Goal: Book appointment/travel/reservation

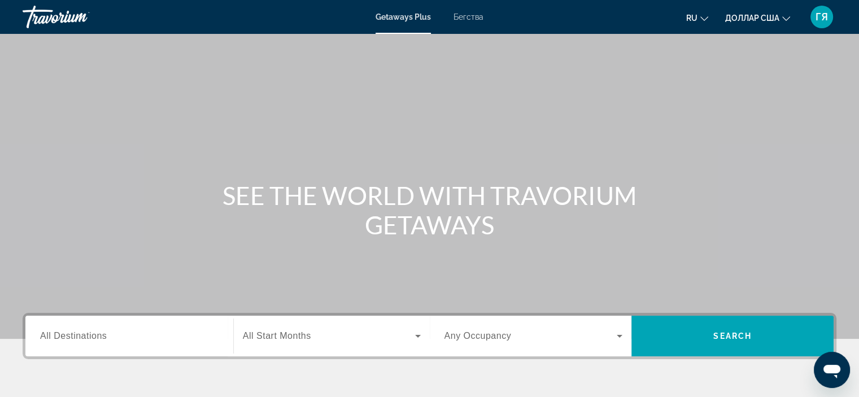
click at [64, 336] on span "All Destinations" at bounding box center [73, 336] width 67 height 10
click at [64, 336] on input "Destination All Destinations" at bounding box center [129, 337] width 178 height 14
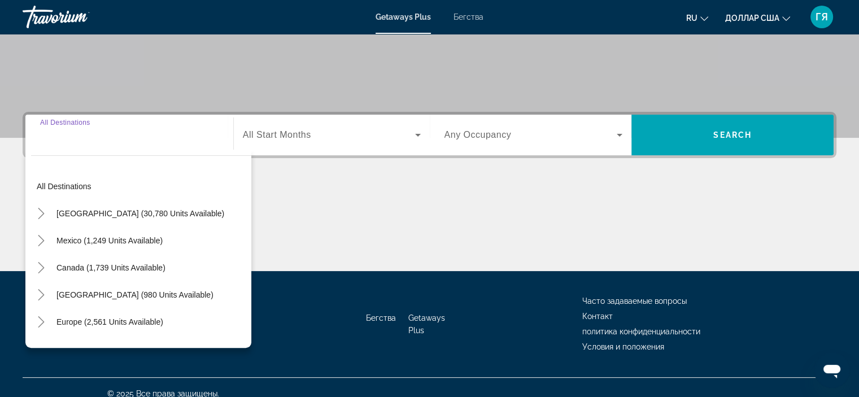
scroll to position [213, 0]
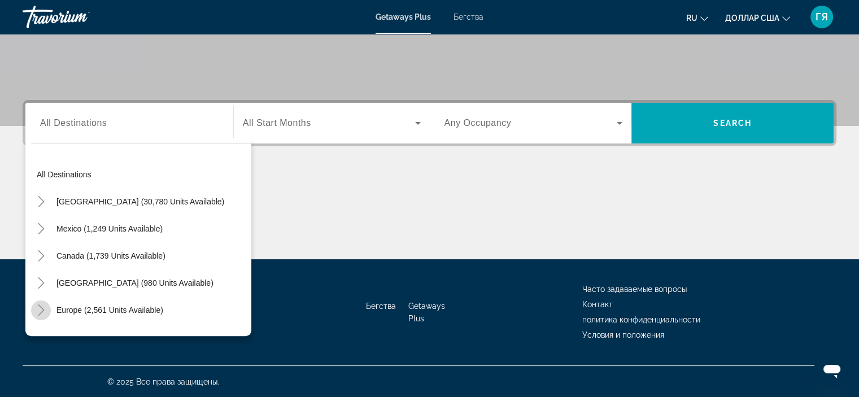
click at [44, 309] on icon "Toggle Europe (2,561 units available)" at bounding box center [41, 309] width 11 height 11
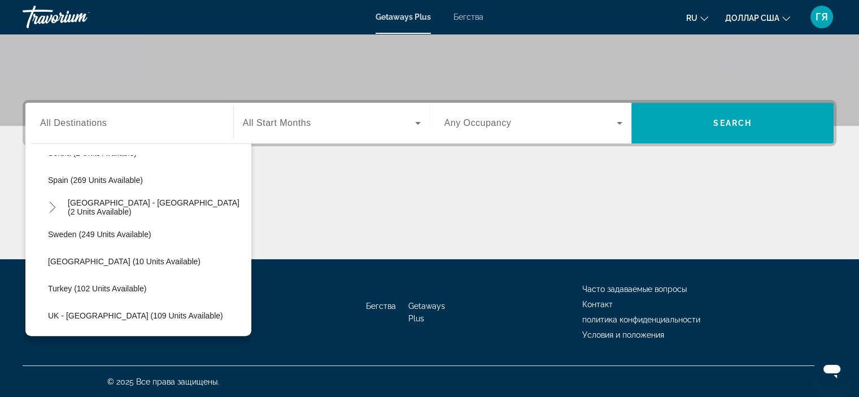
scroll to position [488, 0]
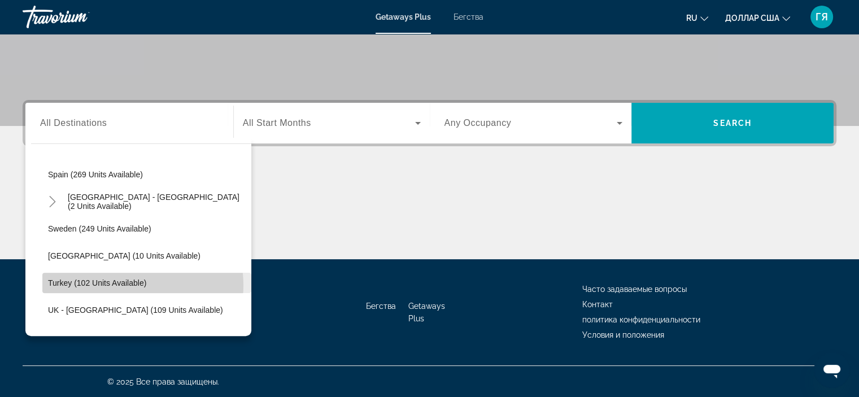
click at [129, 284] on span "Turkey (102 units available)" at bounding box center [97, 282] width 98 height 9
type input "**********"
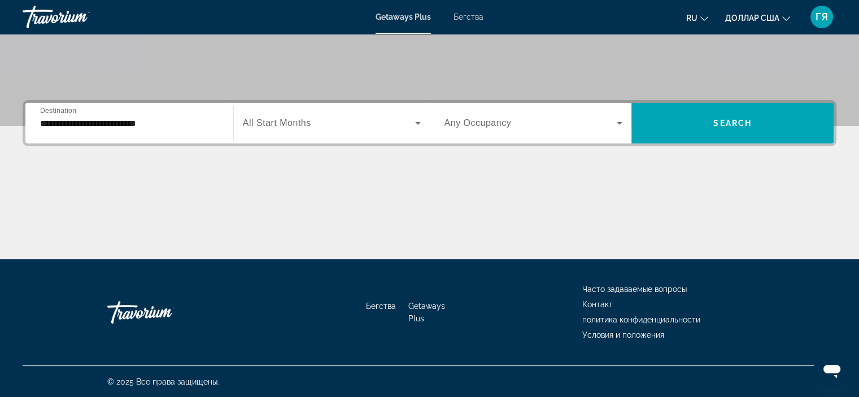
click at [305, 122] on span "All Start Months" at bounding box center [277, 123] width 68 height 10
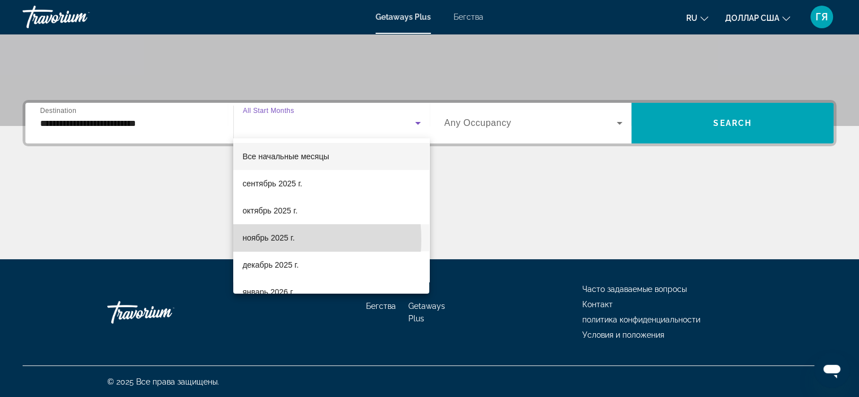
click at [261, 239] on font "ноябрь 2025 г." at bounding box center [268, 237] width 52 height 9
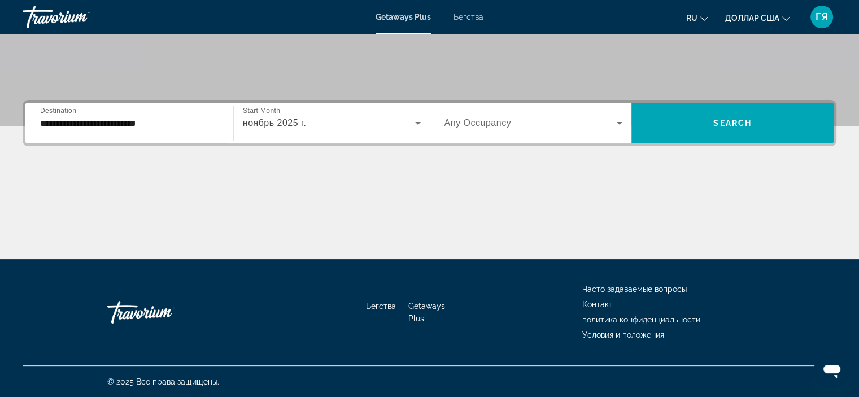
click at [441, 128] on label "Occupancy Any Occupancy" at bounding box center [477, 123] width 67 height 10
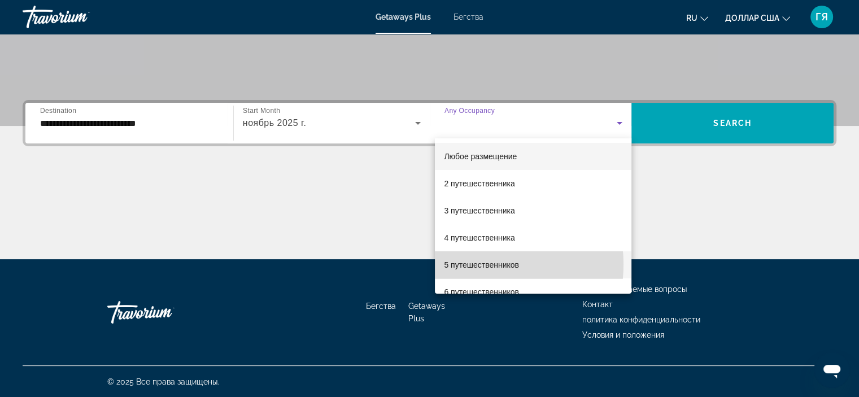
click at [441, 264] on font "5 путешественников" at bounding box center [481, 264] width 75 height 9
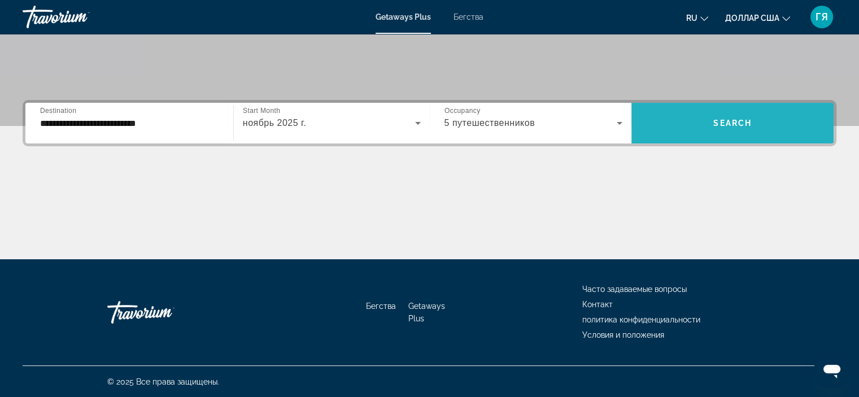
click at [441, 132] on span "Виджет поиска" at bounding box center [732, 123] width 202 height 27
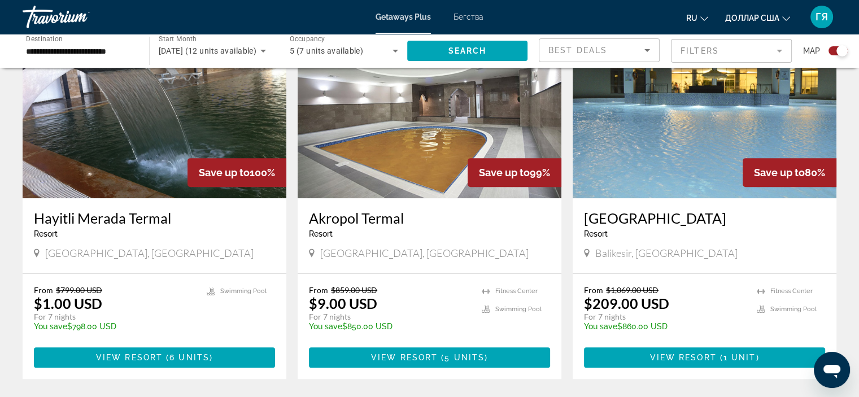
scroll to position [439, 0]
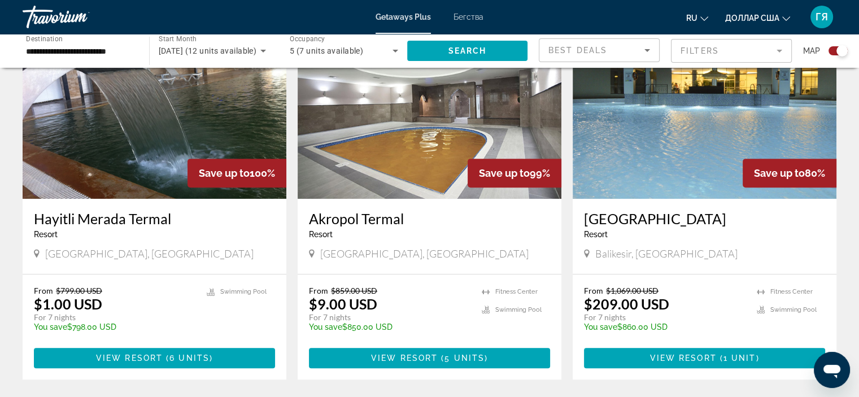
click at [441, 153] on img "Основное содержание" at bounding box center [704, 108] width 264 height 181
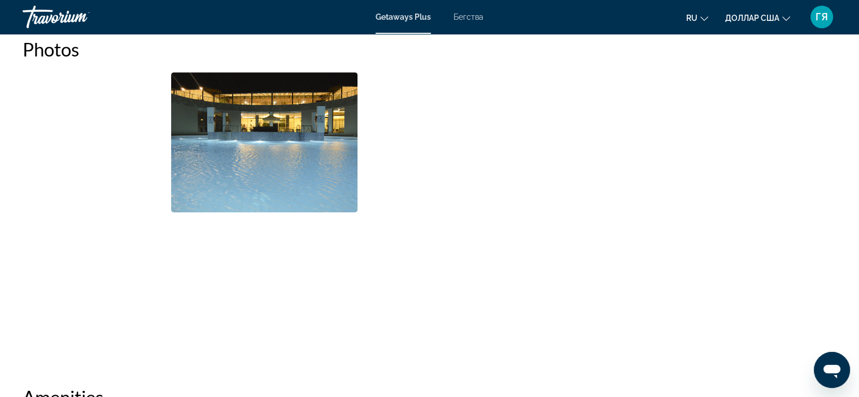
scroll to position [537, 0]
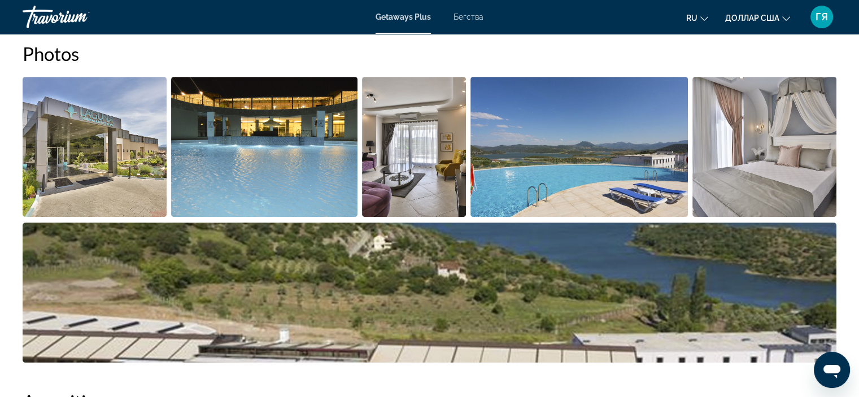
click at [138, 165] on img "Open full-screen image slider" at bounding box center [95, 147] width 144 height 140
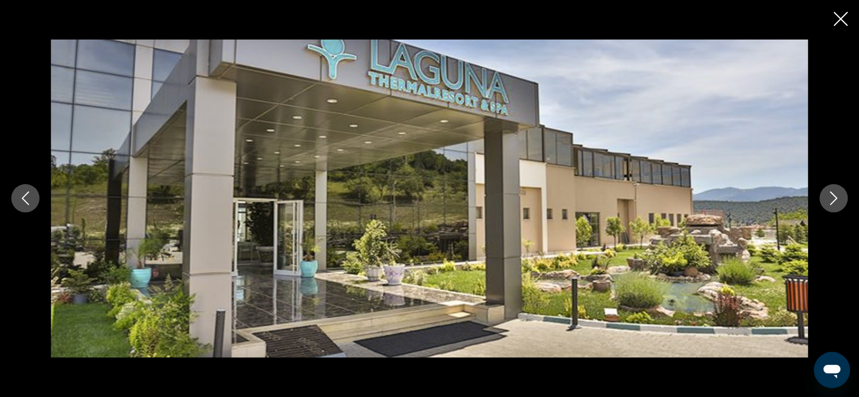
click at [441, 203] on icon "Next image" at bounding box center [833, 198] width 14 height 14
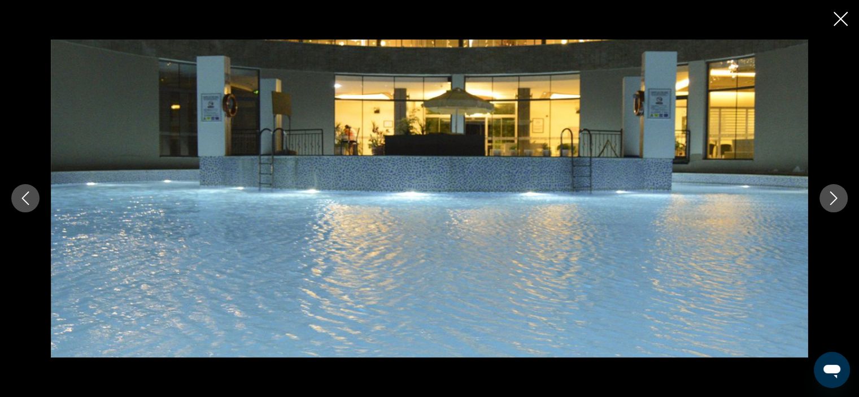
click at [441, 203] on icon "Next image" at bounding box center [833, 198] width 14 height 14
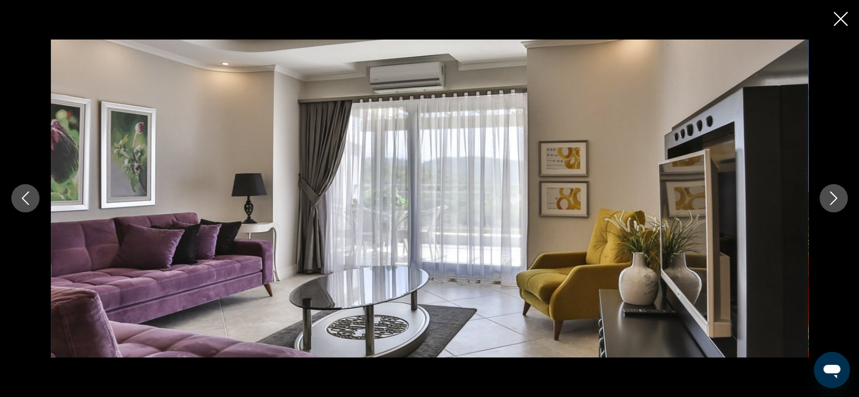
click at [441, 203] on icon "Next image" at bounding box center [833, 198] width 14 height 14
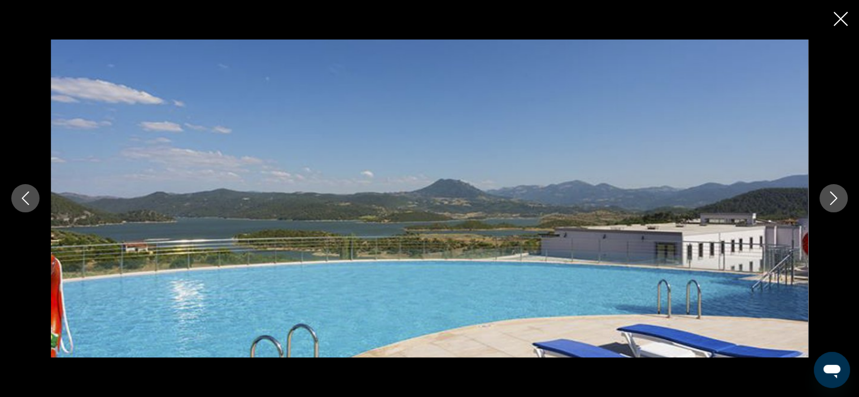
click at [441, 203] on icon "Next image" at bounding box center [833, 198] width 14 height 14
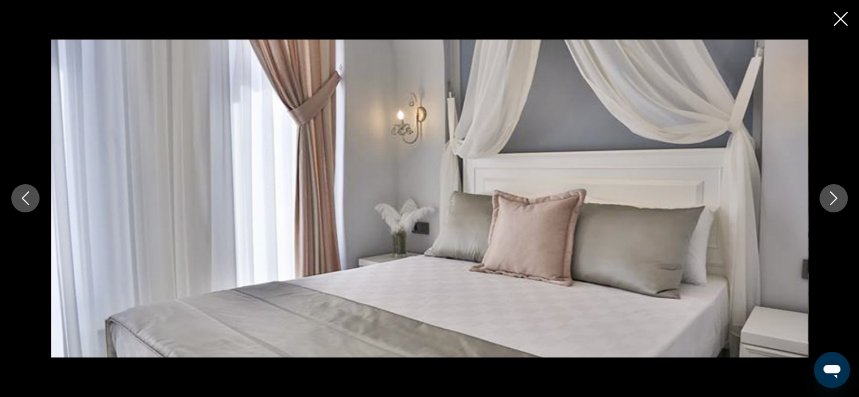
click at [441, 203] on icon "Next image" at bounding box center [833, 198] width 14 height 14
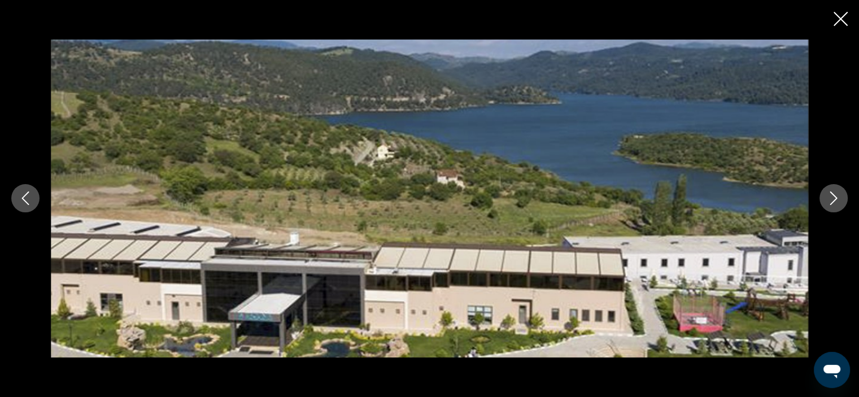
click at [441, 203] on icon "Next image" at bounding box center [833, 198] width 14 height 14
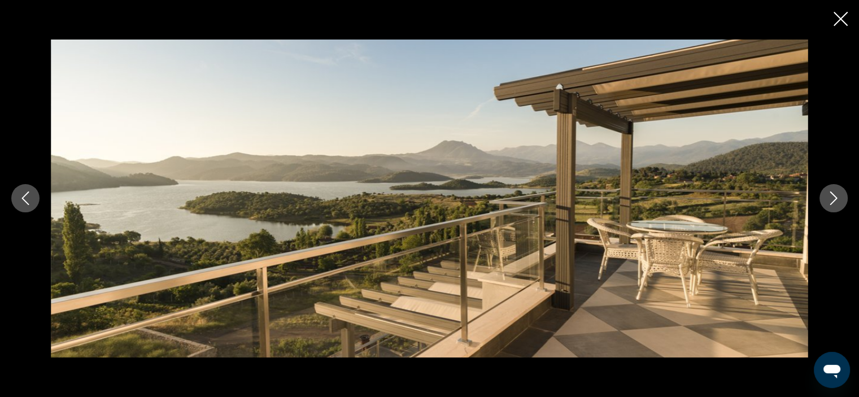
click at [441, 203] on icon "Next image" at bounding box center [833, 198] width 14 height 14
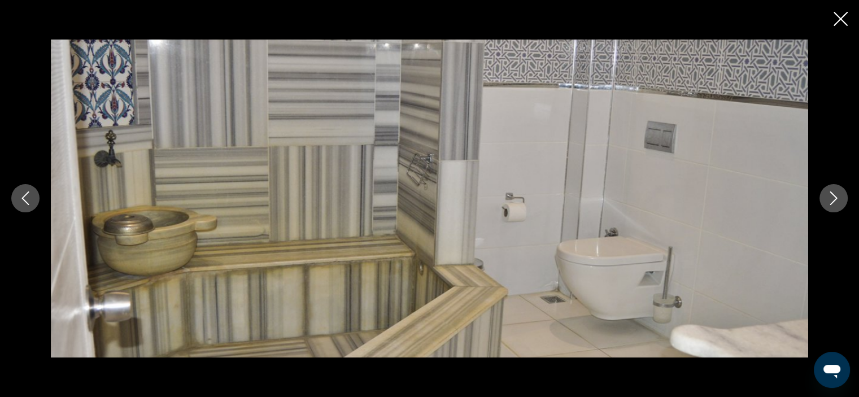
click at [441, 203] on icon "Next image" at bounding box center [833, 198] width 14 height 14
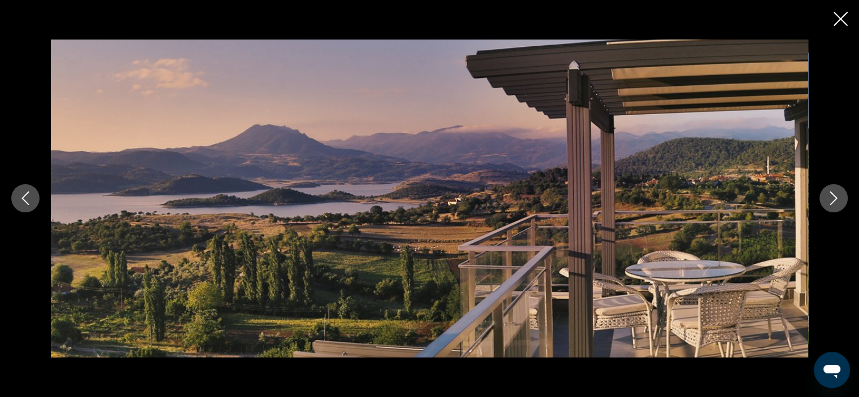
click at [441, 203] on icon "Next image" at bounding box center [833, 198] width 14 height 14
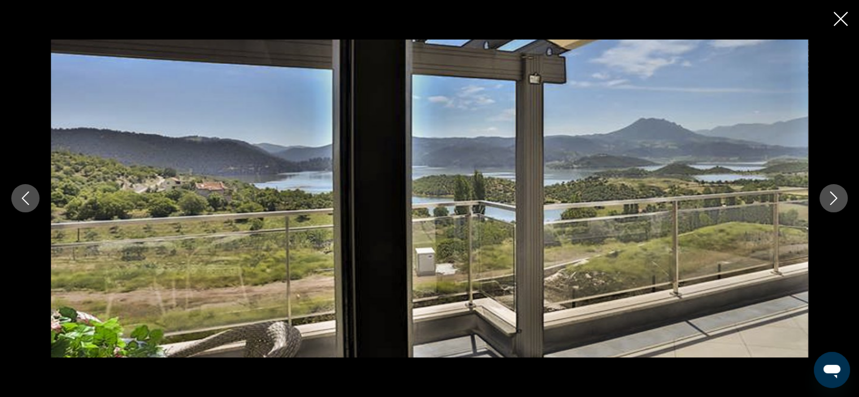
click at [441, 203] on icon "Next image" at bounding box center [833, 198] width 14 height 14
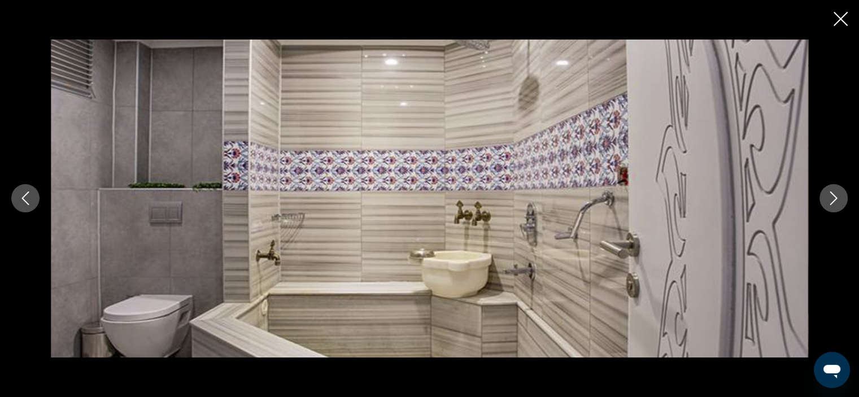
click at [441, 203] on icon "Next image" at bounding box center [833, 198] width 14 height 14
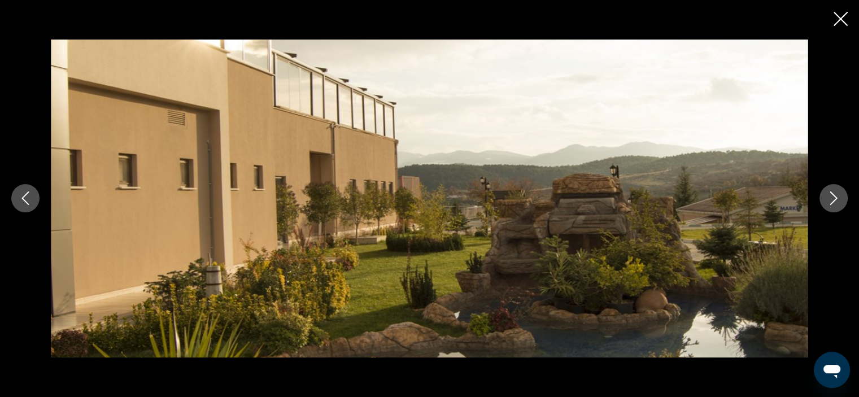
click at [441, 203] on icon "Next image" at bounding box center [833, 198] width 14 height 14
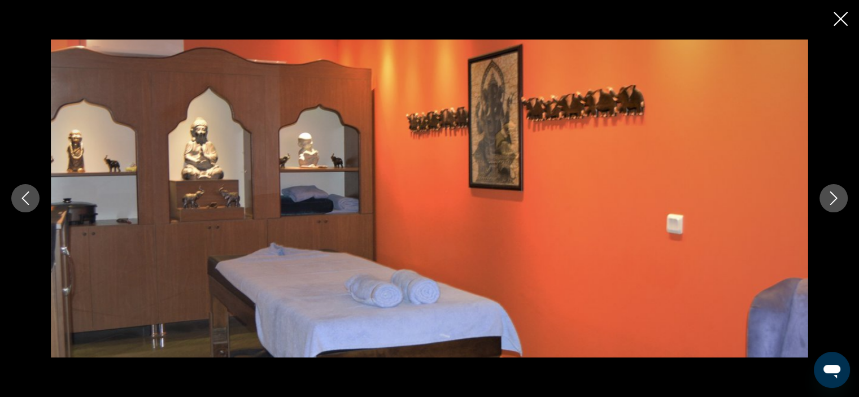
click at [441, 203] on icon "Next image" at bounding box center [833, 198] width 14 height 14
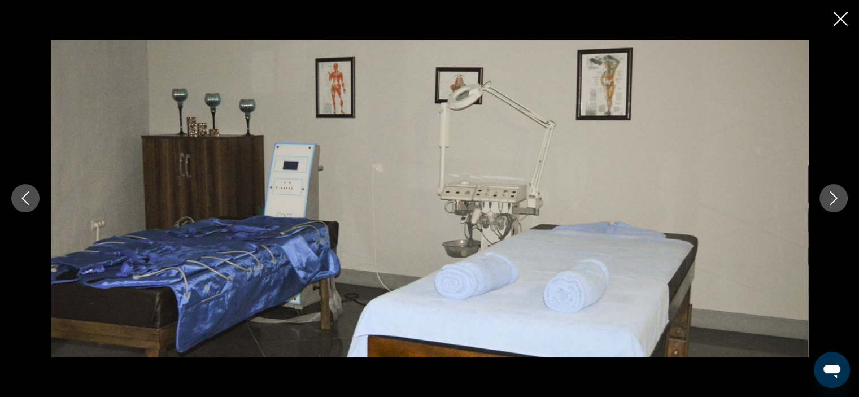
click at [441, 203] on icon "Next image" at bounding box center [833, 198] width 14 height 14
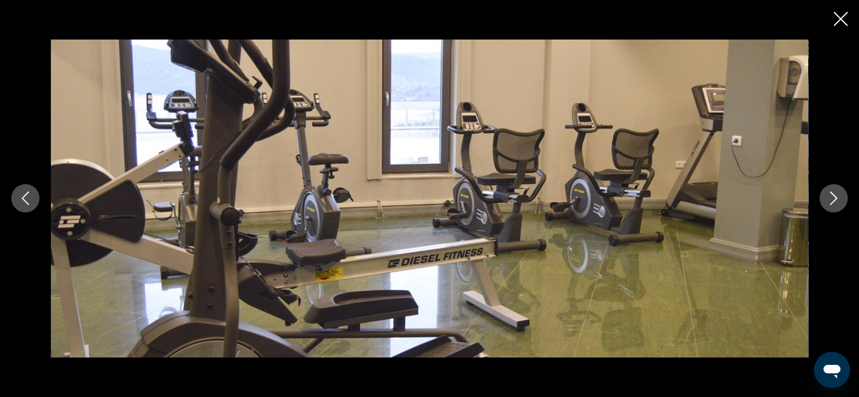
click at [441, 203] on icon "Next image" at bounding box center [833, 198] width 14 height 14
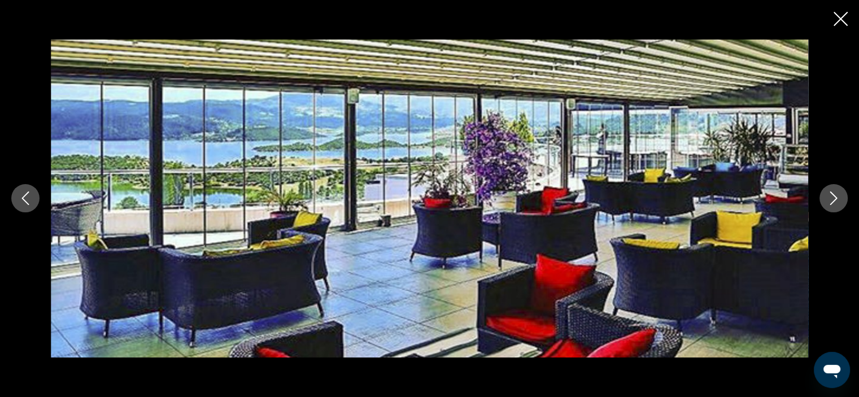
click at [441, 203] on icon "Next image" at bounding box center [833, 198] width 14 height 14
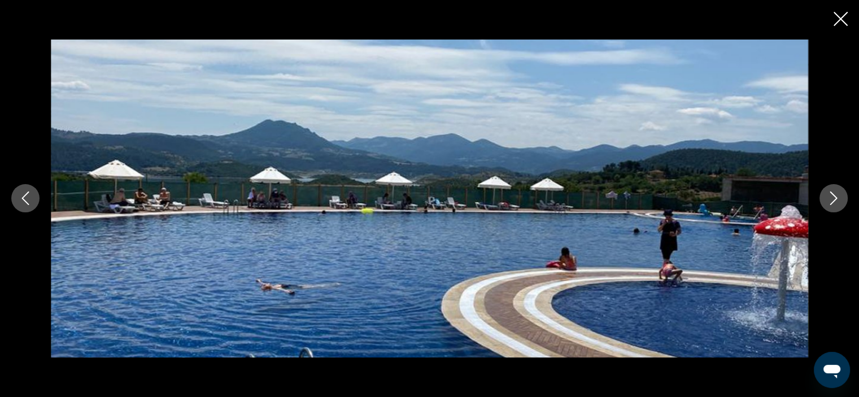
click at [441, 203] on icon "Next image" at bounding box center [833, 198] width 14 height 14
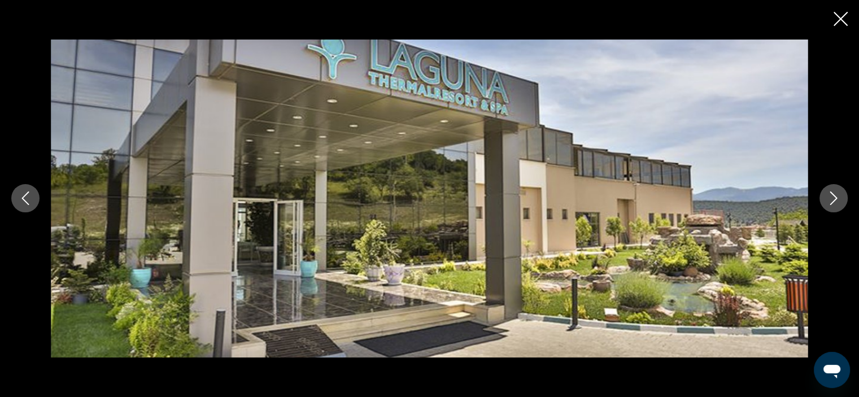
click at [441, 19] on icon "Close slideshow" at bounding box center [840, 19] width 14 height 14
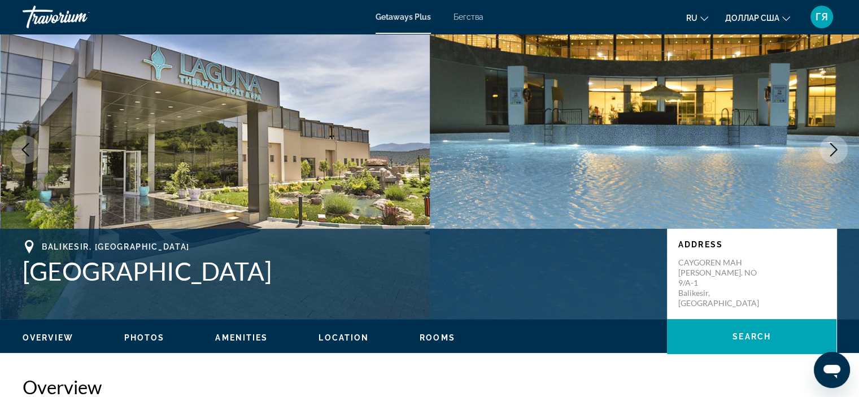
scroll to position [0, 0]
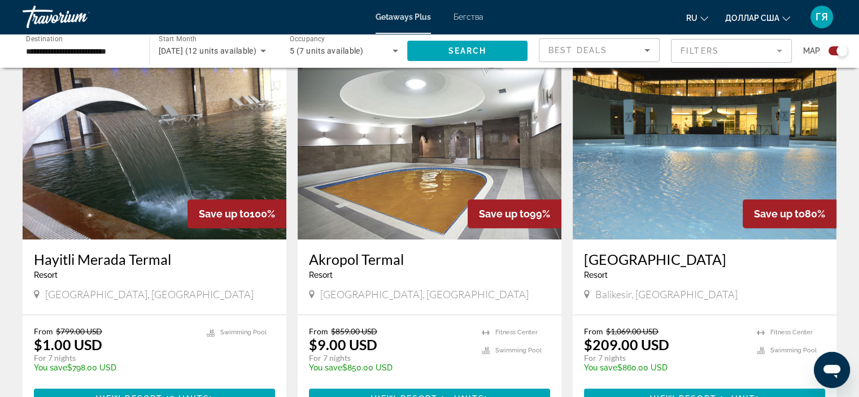
scroll to position [429, 0]
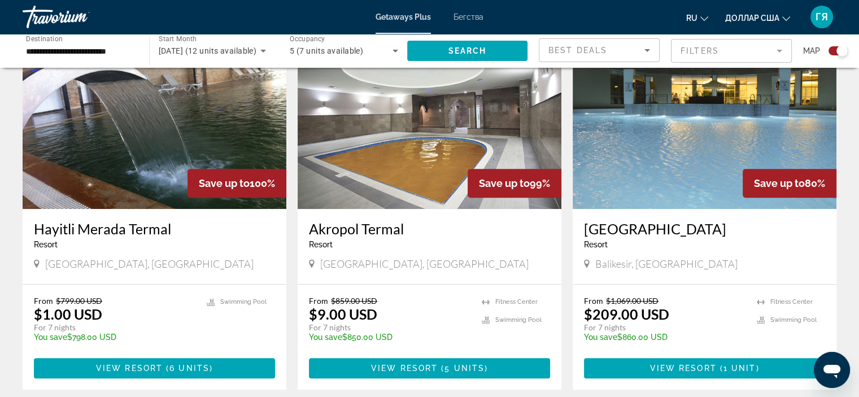
click at [441, 225] on div "[GEOGRAPHIC_DATA] - This is an adults only resort [GEOGRAPHIC_DATA], [GEOGRAPHI…" at bounding box center [704, 246] width 264 height 75
drag, startPoint x: 581, startPoint y: 225, endPoint x: 780, endPoint y: 227, distance: 199.3
click at [441, 227] on div "[GEOGRAPHIC_DATA] - This is an adults only resort [GEOGRAPHIC_DATA], [GEOGRAPHI…" at bounding box center [704, 246] width 264 height 75
copy h3 "[GEOGRAPHIC_DATA]"
click at [441, 157] on img "Основное содержание" at bounding box center [704, 118] width 264 height 181
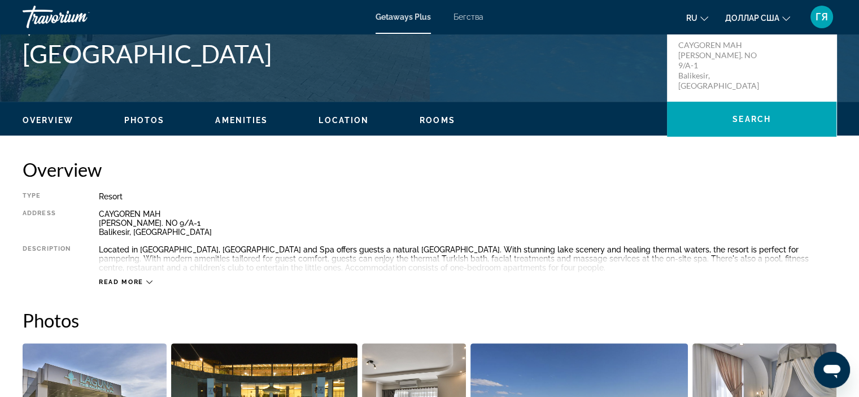
scroll to position [273, 0]
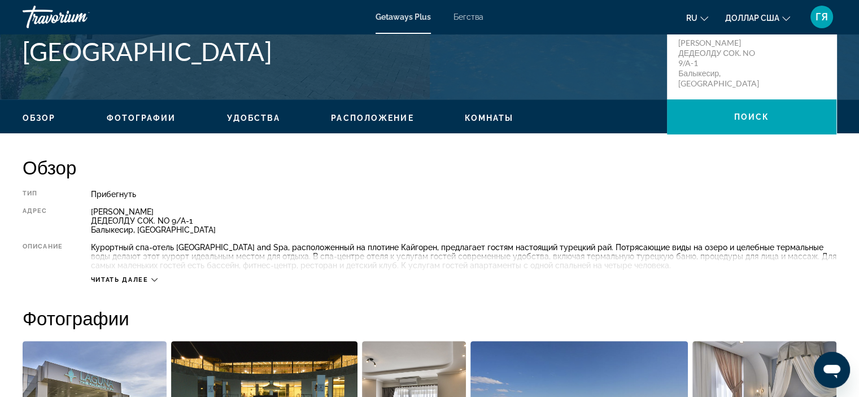
click at [133, 279] on font "Читать далее" at bounding box center [120, 279] width 58 height 7
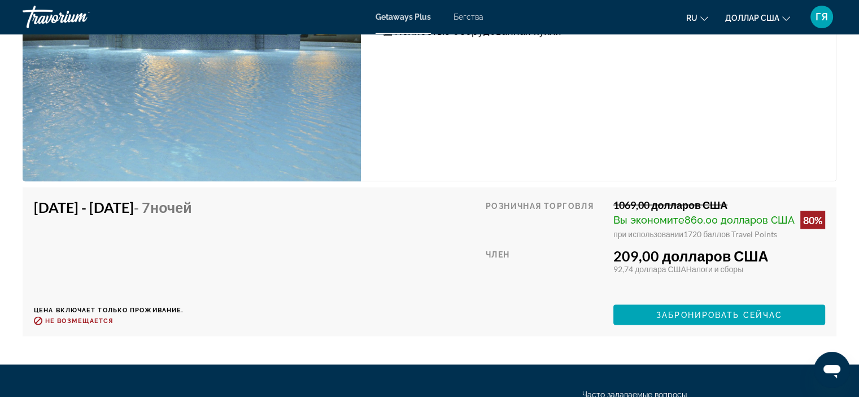
scroll to position [2201, 0]
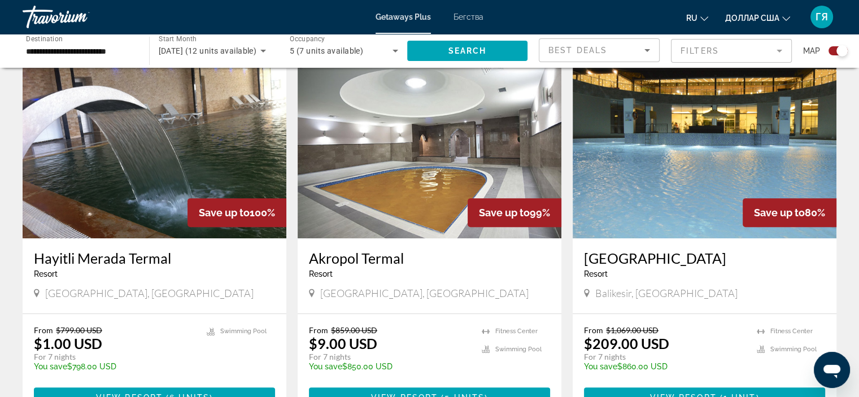
scroll to position [401, 0]
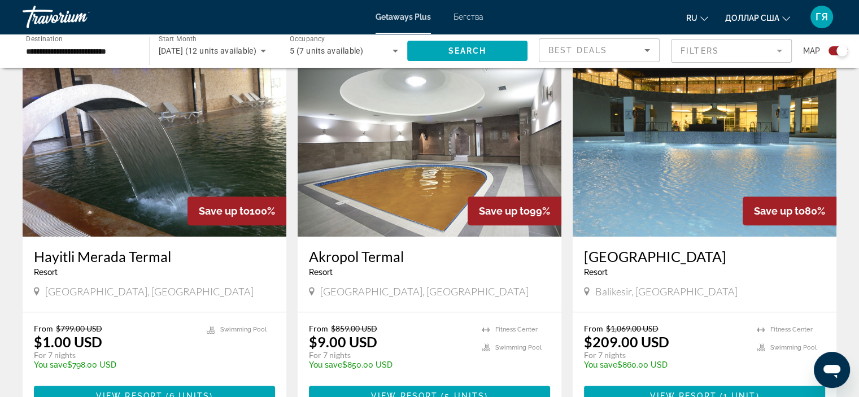
click at [220, 156] on img "Основное содержание" at bounding box center [155, 146] width 264 height 181
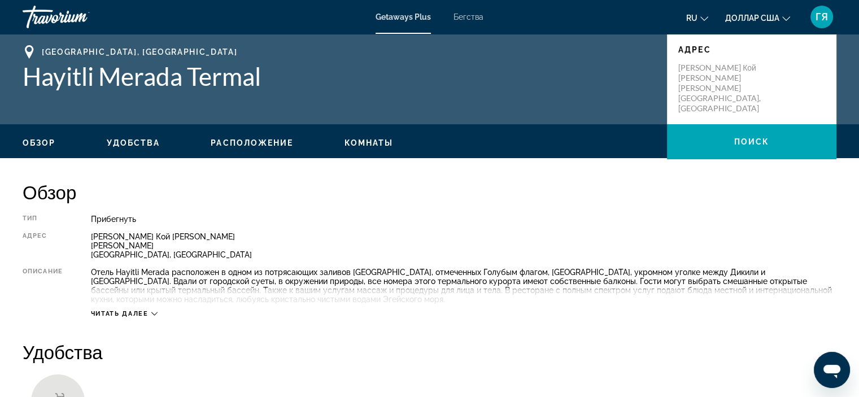
click at [115, 311] on font "Читать далее" at bounding box center [120, 313] width 58 height 7
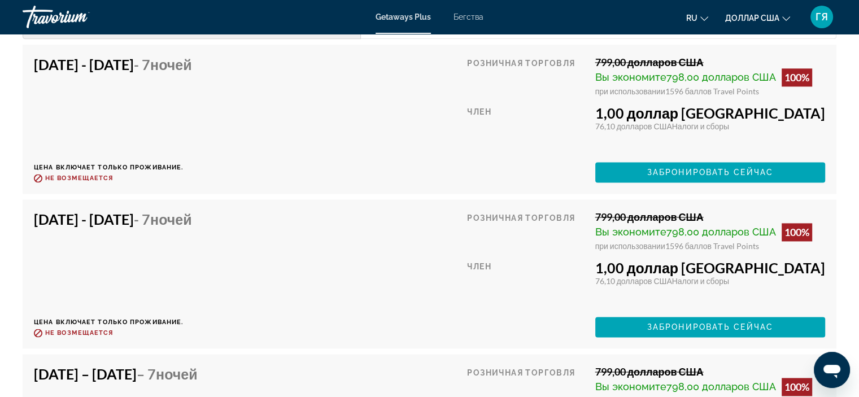
scroll to position [1534, 0]
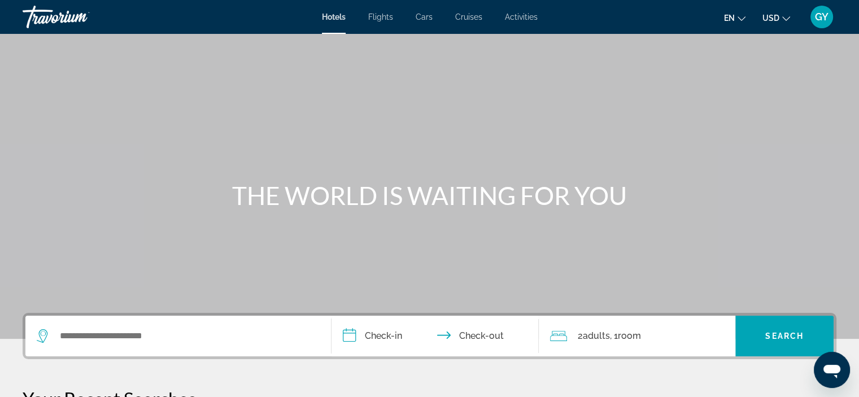
click at [520, 20] on span "Activities" at bounding box center [521, 16] width 33 height 9
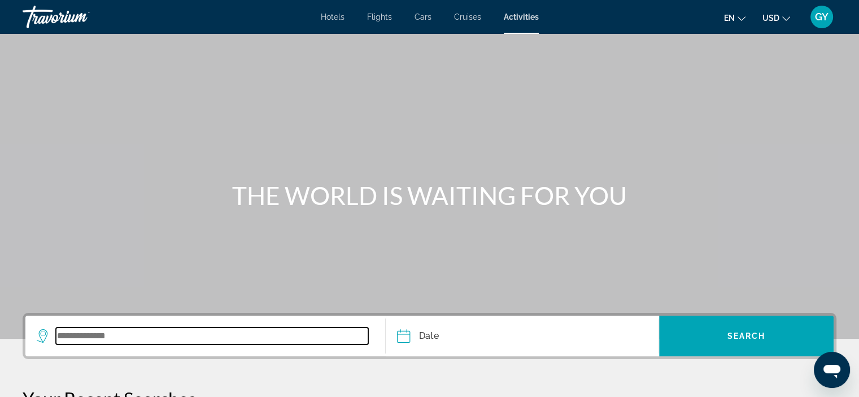
click at [81, 335] on input "Search widget" at bounding box center [212, 335] width 312 height 17
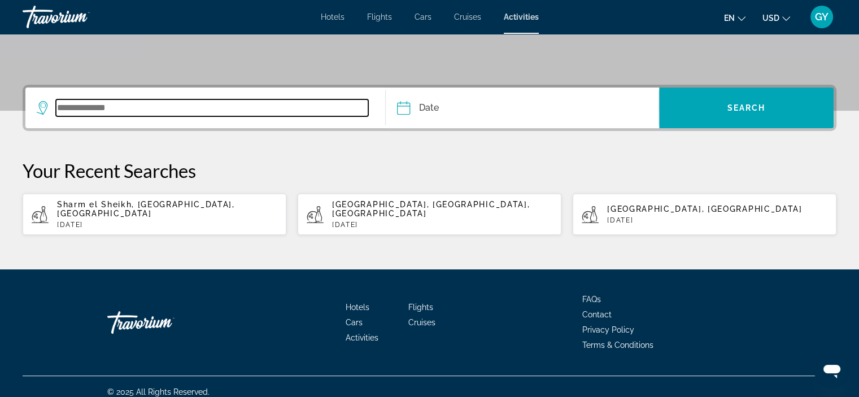
scroll to position [229, 0]
click at [124, 108] on input "Search widget" at bounding box center [212, 107] width 312 height 17
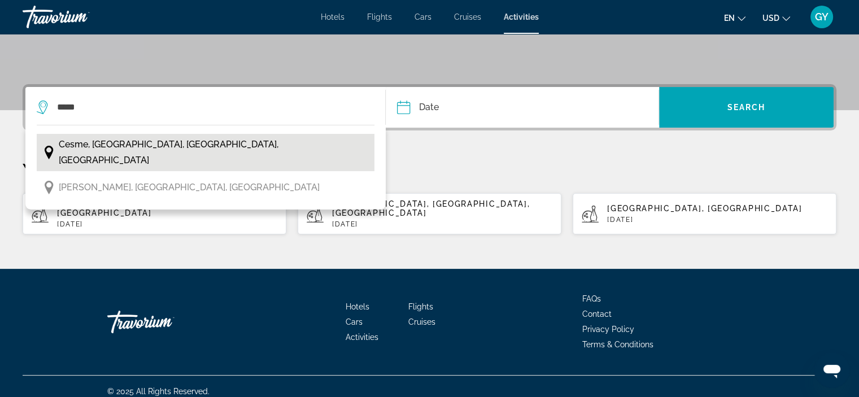
click at [117, 145] on span "Cesme, Izmir, Aegean Coast, Turkey" at bounding box center [214, 153] width 310 height 32
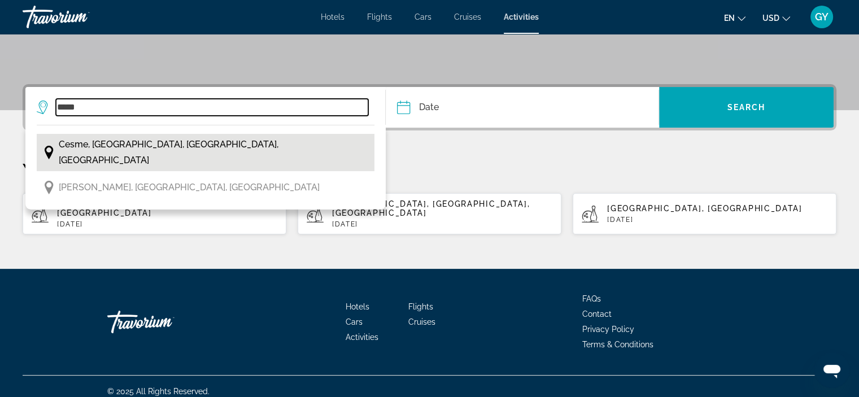
type input "**********"
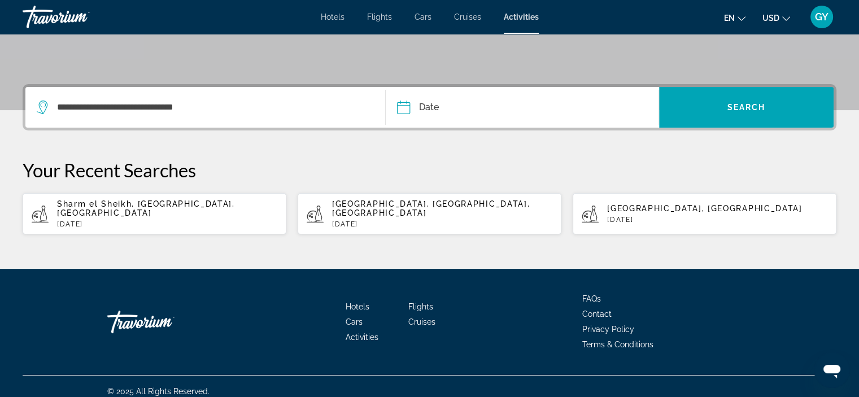
click at [409, 107] on input "Date" at bounding box center [461, 109] width 135 height 44
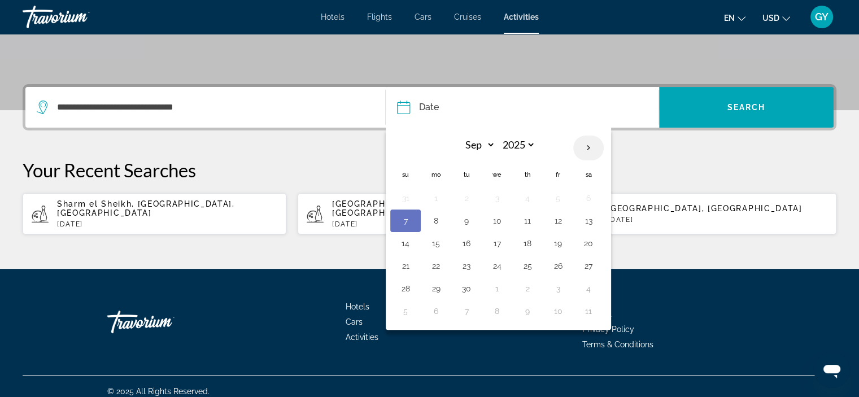
click at [592, 148] on th "Next month" at bounding box center [588, 147] width 30 height 25
select select "**"
click at [557, 265] on button "21" at bounding box center [558, 266] width 18 height 16
type input "**********"
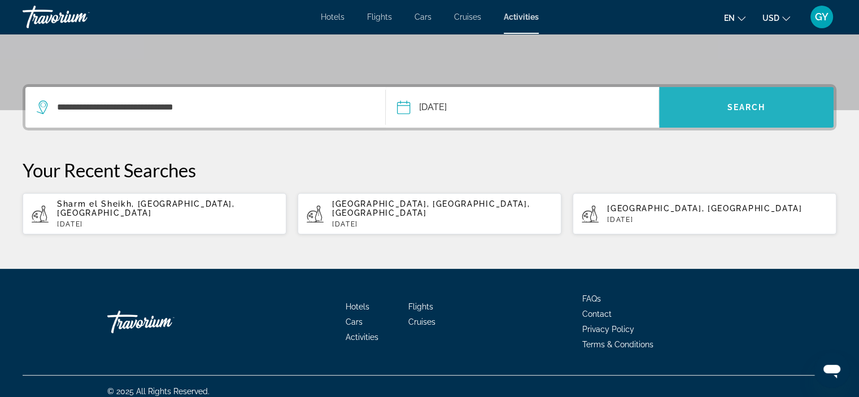
click at [697, 111] on span "Search widget" at bounding box center [746, 107] width 174 height 27
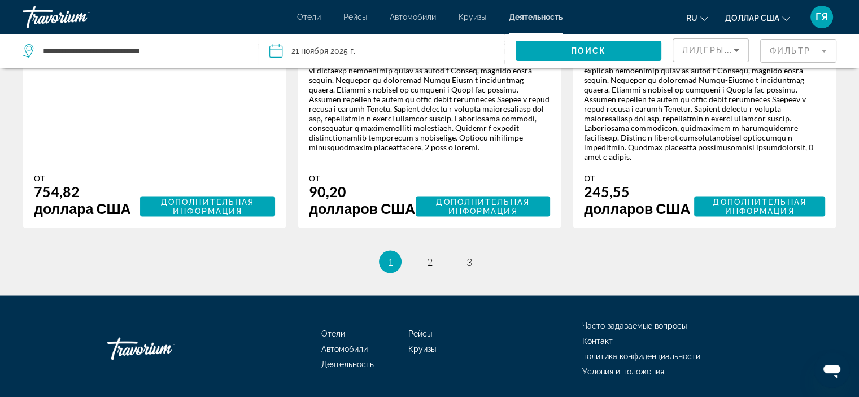
scroll to position [1982, 0]
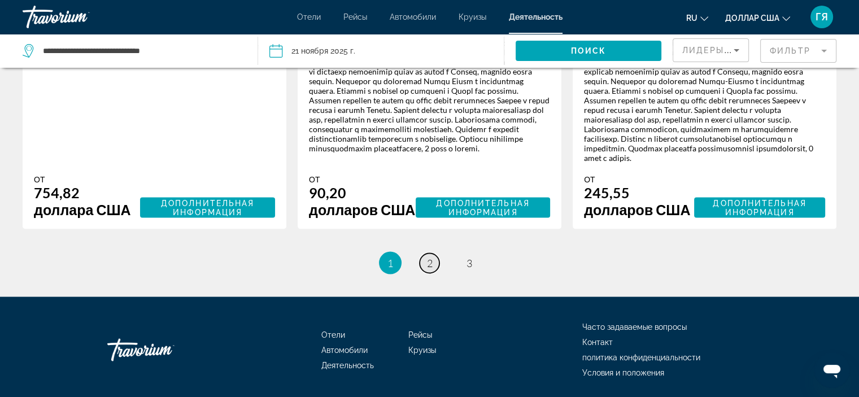
click at [430, 269] on font "2" at bounding box center [430, 262] width 6 height 12
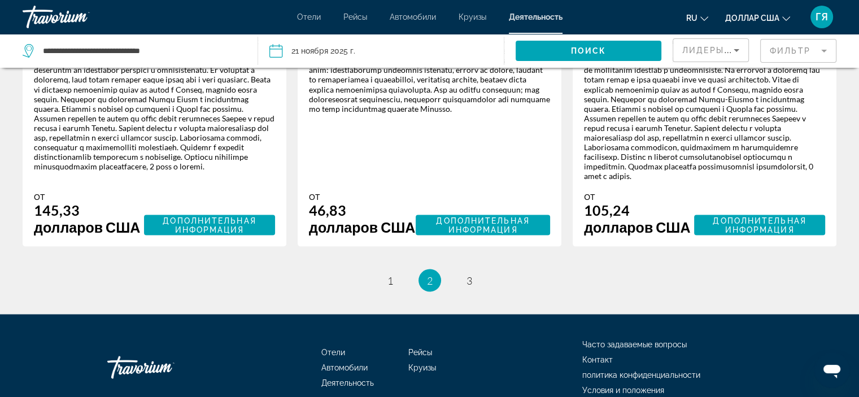
scroll to position [2060, 0]
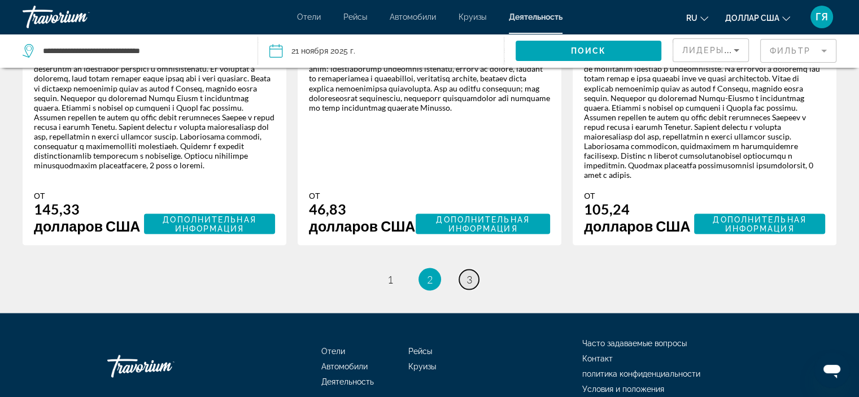
click at [467, 273] on font "3" at bounding box center [469, 279] width 6 height 12
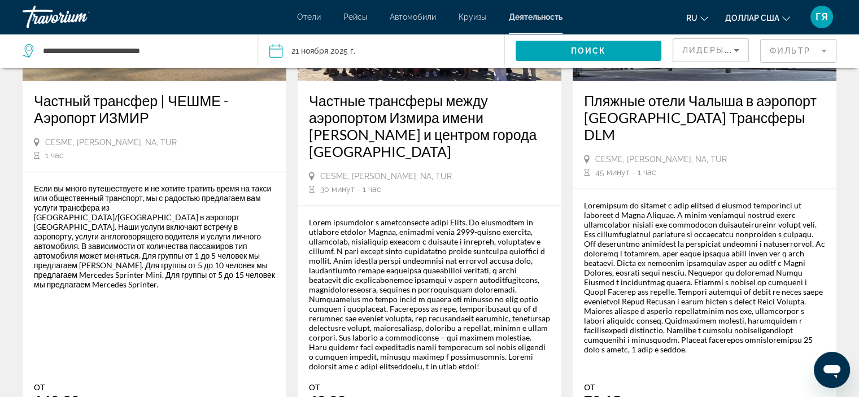
scroll to position [733, 0]
